Goal: Task Accomplishment & Management: Manage account settings

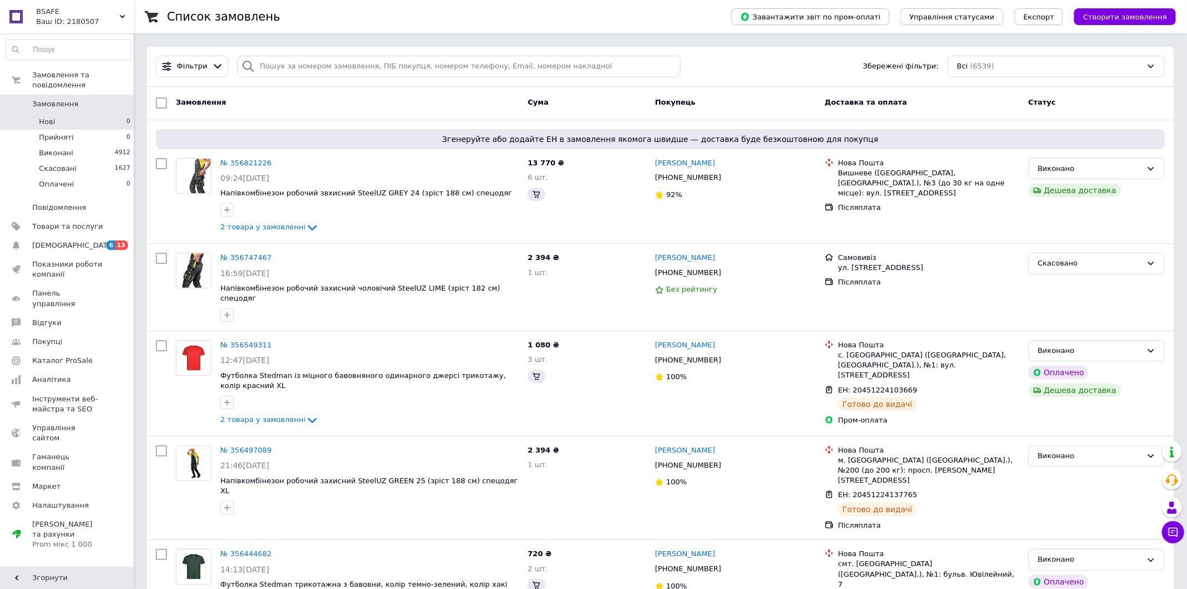
click at [90, 115] on li "Нові 0" at bounding box center [68, 122] width 137 height 16
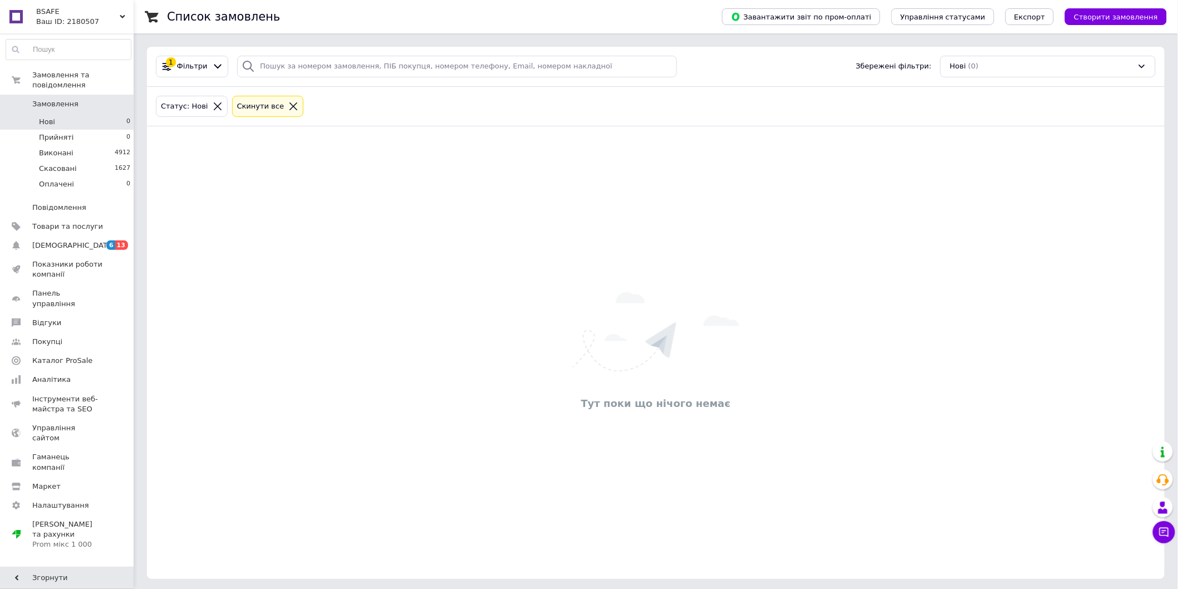
click at [257, 293] on div "Тут поки що нічого немає" at bounding box center [656, 352] width 1018 height 430
click at [234, 392] on div "Тут поки що нічого немає" at bounding box center [656, 352] width 1018 height 430
click at [76, 130] on li "Прийняті 0" at bounding box center [68, 138] width 137 height 16
click at [887, 243] on div "Тут поки що нічого немає" at bounding box center [656, 352] width 1018 height 430
drag, startPoint x: 320, startPoint y: 322, endPoint x: 307, endPoint y: 310, distance: 17.3
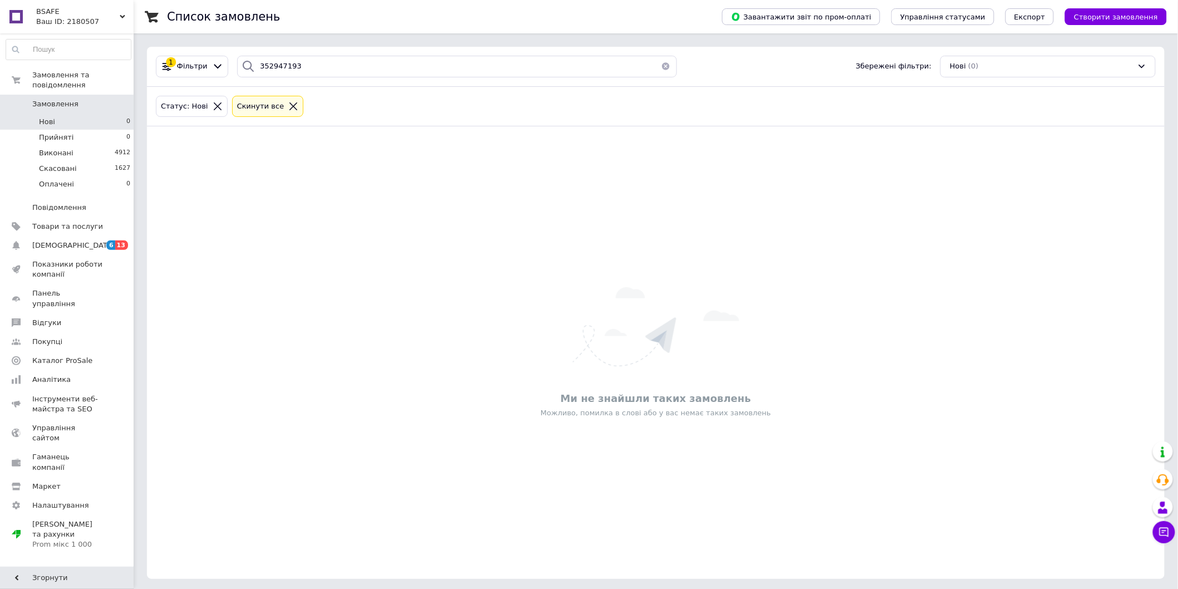
click at [316, 318] on div "Ми не знайшли таких замовлень Можливо, помилка в слові або у вас немає таких за…" at bounding box center [656, 352] width 1018 height 430
click at [80, 130] on li "Прийняті 0" at bounding box center [68, 138] width 137 height 16
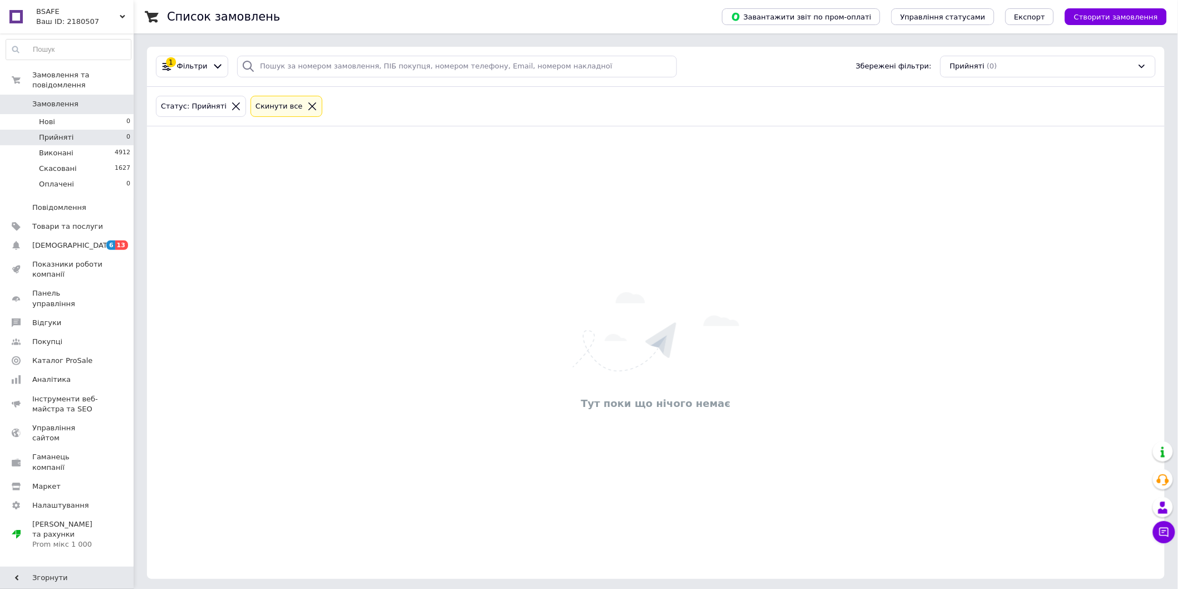
click at [396, 390] on div "Тут поки що нічого немає" at bounding box center [656, 352] width 1018 height 430
